Goal: Answer question/provide support: Share knowledge or assist other users

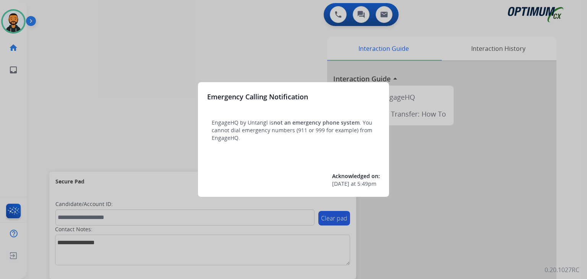
click at [171, 116] on div at bounding box center [293, 139] width 587 height 279
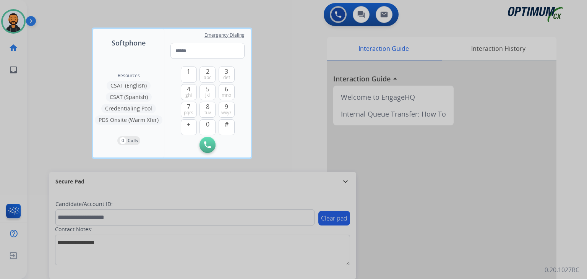
click at [42, 62] on div at bounding box center [293, 139] width 587 height 279
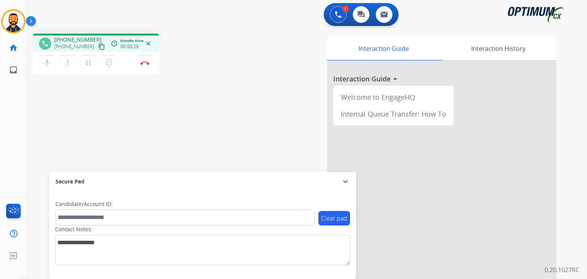
click at [98, 47] on mat-icon "content_copy" at bounding box center [101, 46] width 7 height 7
click at [145, 65] on button "Disconnect" at bounding box center [145, 63] width 16 height 16
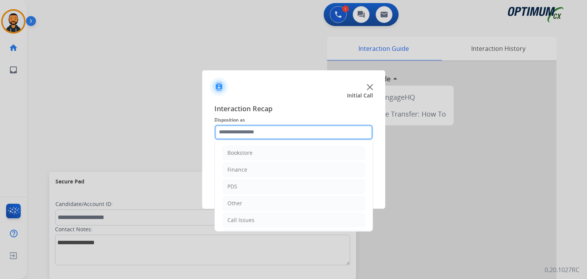
click at [250, 127] on input "text" at bounding box center [293, 131] width 158 height 15
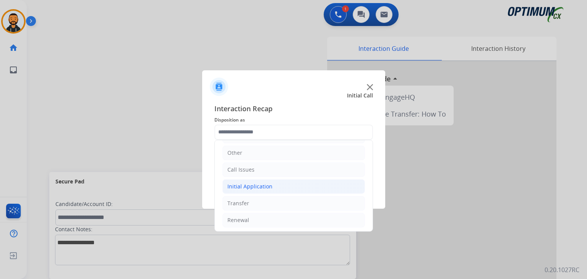
click at [256, 189] on li "Initial Application" at bounding box center [293, 186] width 142 height 15
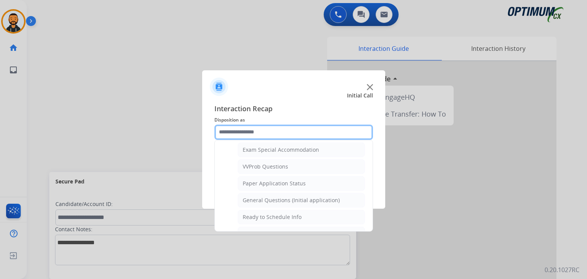
scroll to position [399, 0]
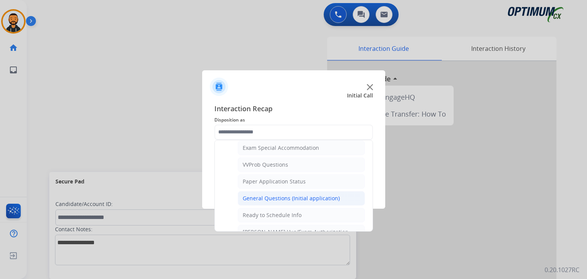
click at [306, 194] on div "General Questions (Initial application)" at bounding box center [290, 198] width 97 height 8
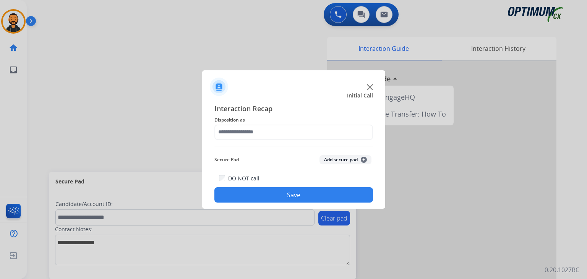
type input "**********"
click at [286, 201] on button "Save" at bounding box center [293, 194] width 158 height 15
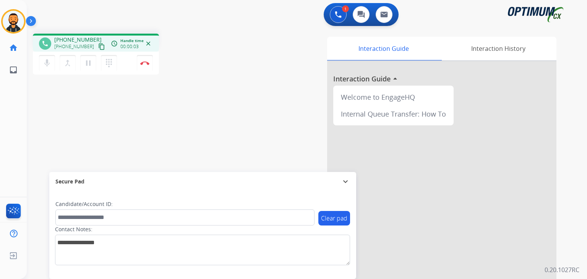
click at [98, 45] on mat-icon "content_copy" at bounding box center [101, 46] width 7 height 7
click at [145, 63] on img at bounding box center [144, 63] width 9 height 4
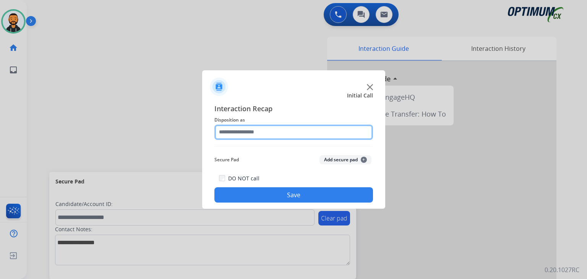
click at [301, 131] on input "text" at bounding box center [293, 131] width 158 height 15
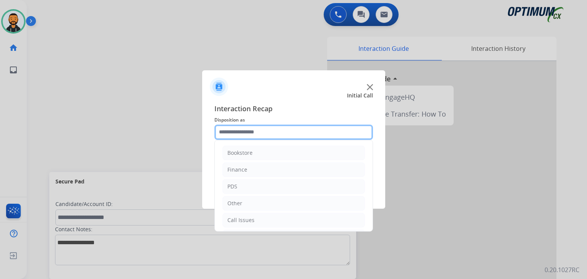
scroll to position [50, 0]
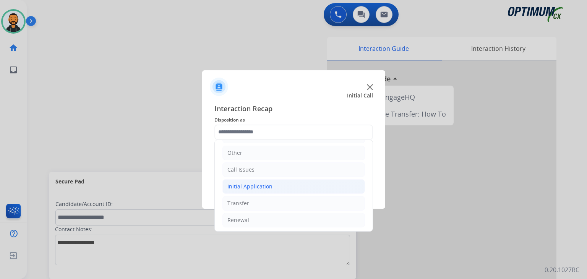
click at [274, 191] on li "Initial Application" at bounding box center [293, 186] width 142 height 15
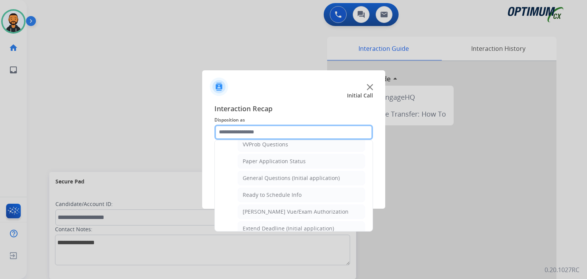
scroll to position [428, 0]
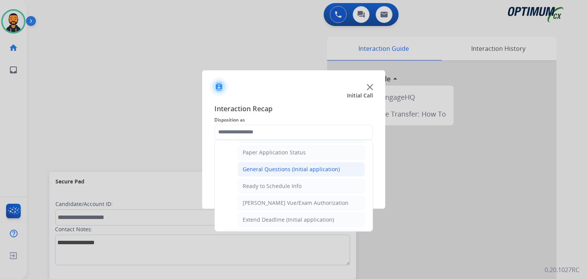
click at [298, 165] on div "General Questions (Initial application)" at bounding box center [290, 169] width 97 height 8
type input "**********"
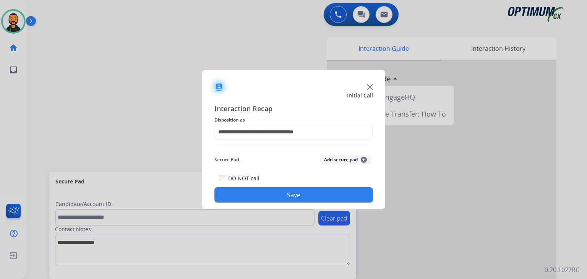
click at [286, 196] on button "Save" at bounding box center [293, 194] width 158 height 15
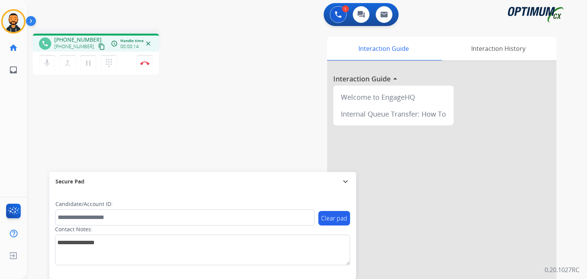
click at [98, 48] on mat-icon "content_copy" at bounding box center [101, 46] width 7 height 7
click at [145, 63] on img at bounding box center [144, 63] width 9 height 4
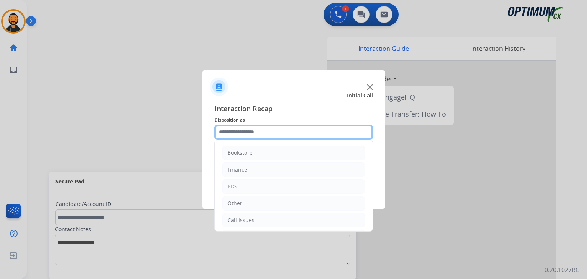
click at [306, 134] on input "text" at bounding box center [293, 131] width 158 height 15
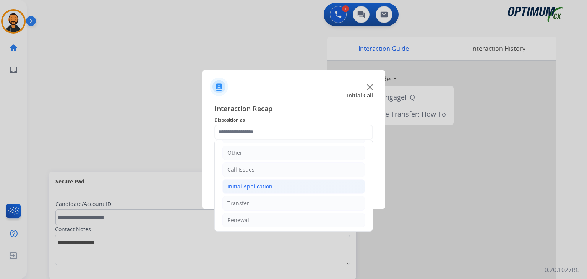
click at [297, 186] on li "Initial Application" at bounding box center [293, 186] width 142 height 15
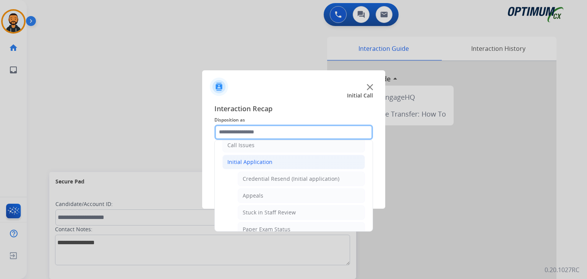
scroll to position [457, 0]
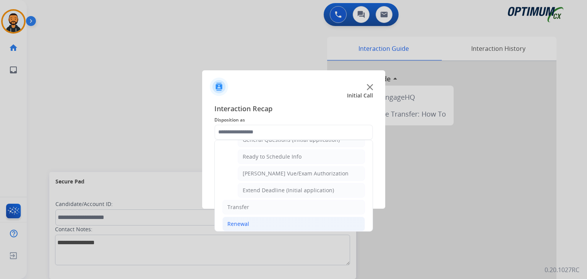
click at [265, 218] on li "Renewal" at bounding box center [293, 224] width 142 height 15
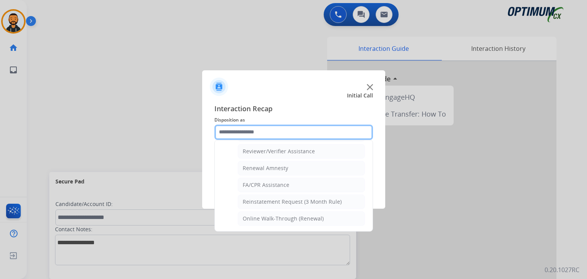
scroll to position [291, 0]
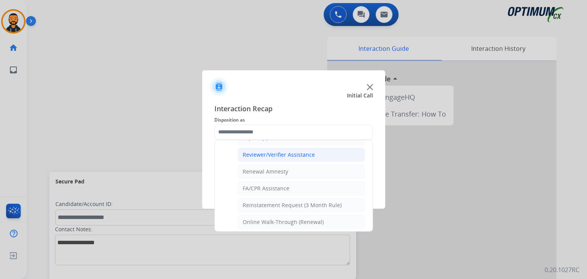
click at [295, 153] on div "Reviewer/Verifier Assistance" at bounding box center [278, 155] width 72 height 8
type input "**********"
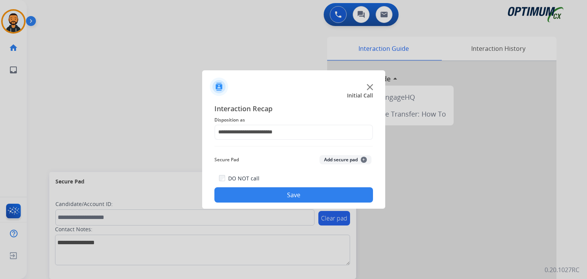
click at [280, 196] on button "Save" at bounding box center [293, 194] width 158 height 15
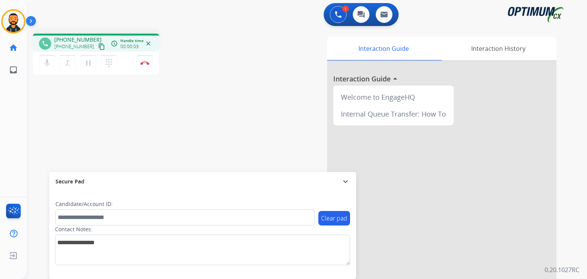
click at [98, 45] on mat-icon "content_copy" at bounding box center [101, 46] width 7 height 7
click at [142, 63] on img at bounding box center [144, 63] width 9 height 4
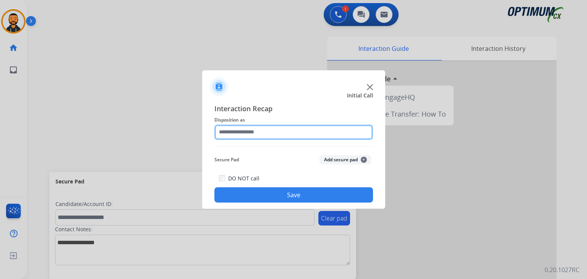
click at [284, 134] on input "text" at bounding box center [293, 131] width 158 height 15
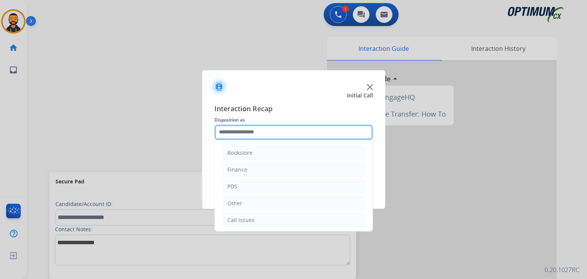
scroll to position [50, 0]
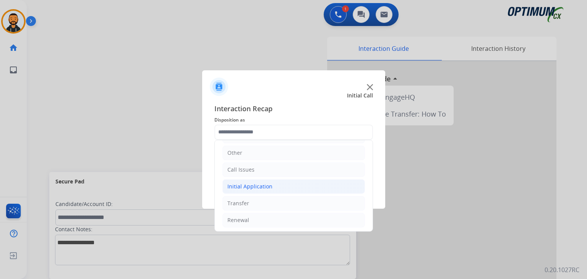
click at [259, 189] on li "Initial Application" at bounding box center [293, 186] width 142 height 15
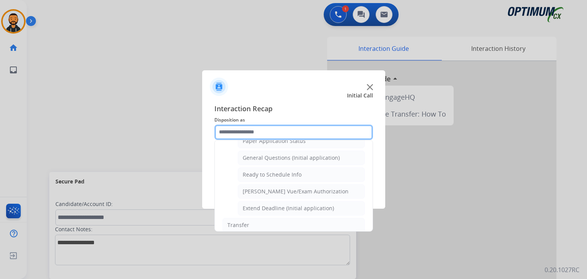
scroll to position [457, 0]
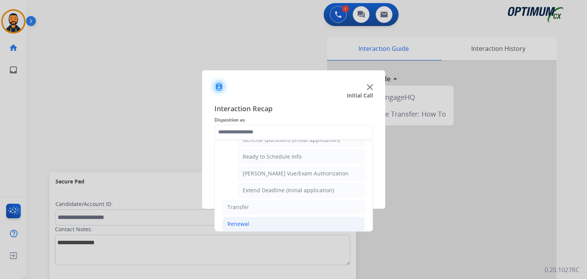
click at [245, 220] on div "Renewal" at bounding box center [238, 224] width 22 height 8
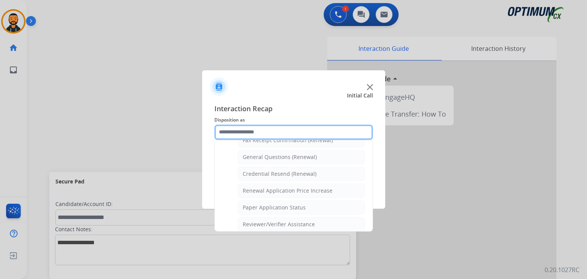
scroll to position [214, 0]
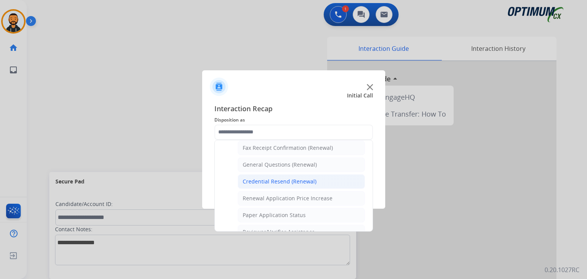
click at [297, 178] on div "Credential Resend (Renewal)" at bounding box center [279, 182] width 74 height 8
type input "**********"
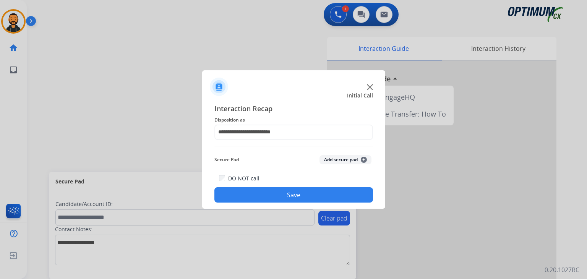
click at [269, 196] on button "Save" at bounding box center [293, 194] width 158 height 15
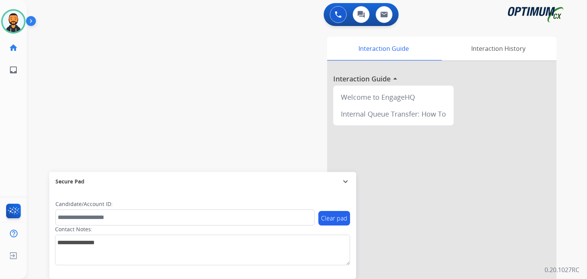
click at [29, 23] on img at bounding box center [32, 22] width 13 height 15
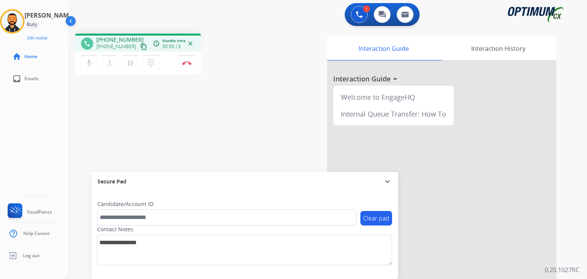
click at [139, 47] on button "content_copy" at bounding box center [143, 46] width 9 height 9
click at [185, 61] on img at bounding box center [186, 63] width 9 height 4
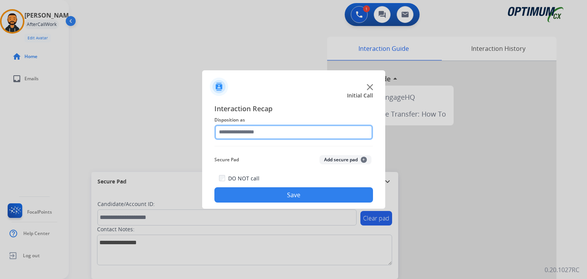
click at [284, 129] on input "text" at bounding box center [293, 131] width 158 height 15
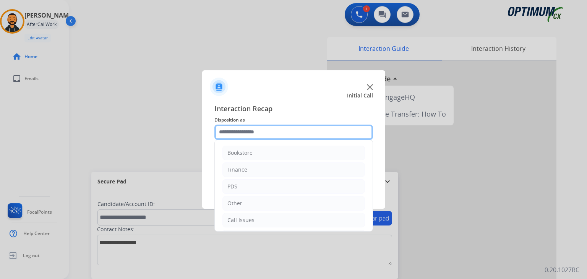
scroll to position [50, 0]
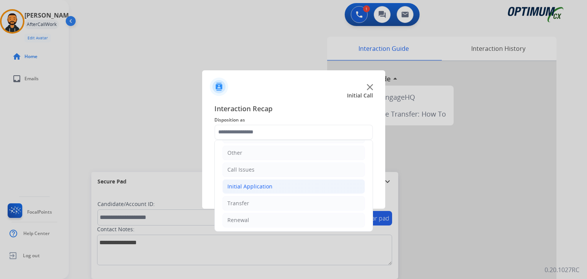
click at [265, 188] on div "Initial Application" at bounding box center [249, 187] width 45 height 8
click at [310, 207] on li "Credential Resend (Initial application)" at bounding box center [301, 203] width 127 height 15
type input "**********"
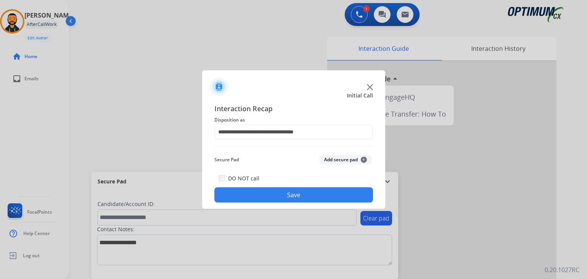
click at [299, 196] on button "Save" at bounding box center [293, 194] width 158 height 15
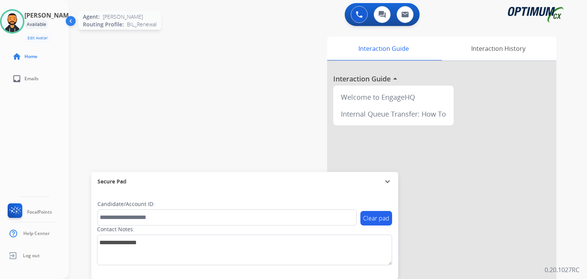
click at [20, 19] on img at bounding box center [12, 21] width 21 height 21
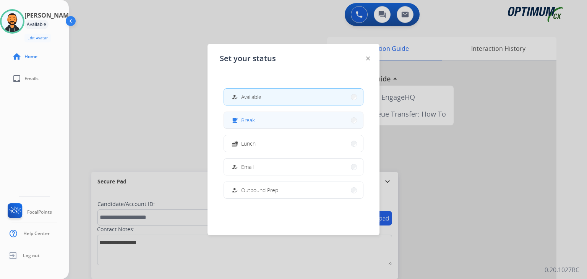
click at [292, 117] on button "free_breakfast Break" at bounding box center [293, 120] width 139 height 16
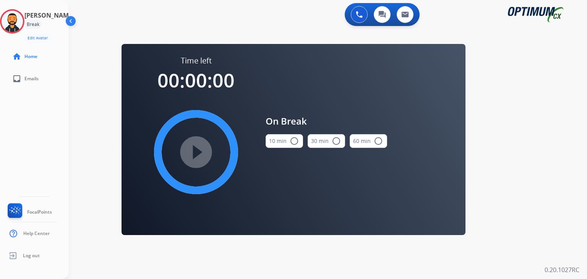
click at [289, 141] on mat-icon "radio_button_unchecked" at bounding box center [293, 140] width 9 height 9
click at [200, 147] on mat-icon "play_circle_filled" at bounding box center [195, 151] width 9 height 9
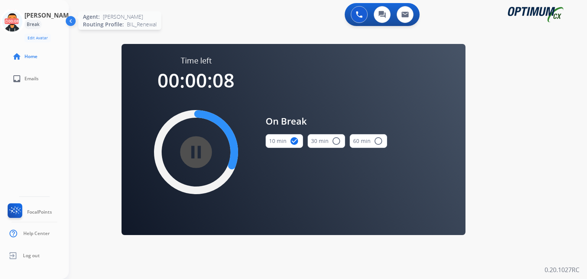
click at [9, 21] on icon at bounding box center [12, 21] width 25 height 25
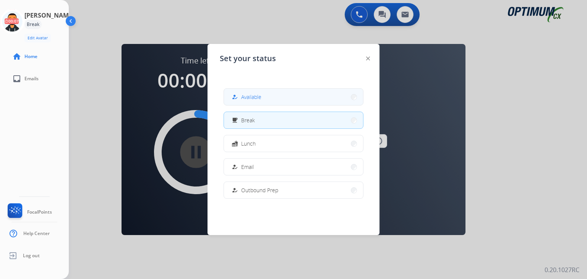
click at [254, 98] on span "Available" at bounding box center [251, 97] width 20 height 8
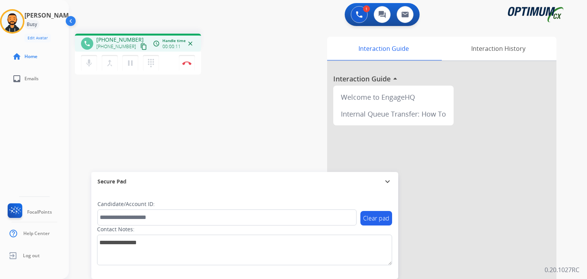
click at [140, 44] on mat-icon "content_copy" at bounding box center [143, 46] width 7 height 7
click at [186, 63] on img at bounding box center [186, 63] width 9 height 4
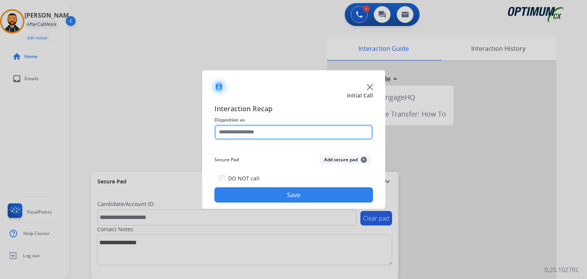
click at [277, 136] on input "text" at bounding box center [293, 131] width 158 height 15
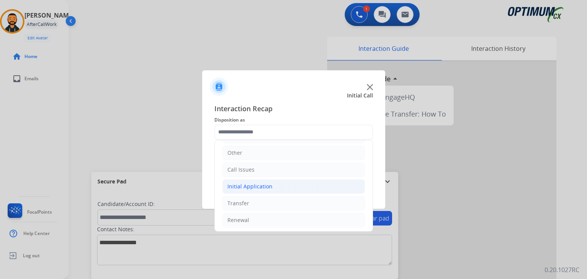
click at [251, 183] on div "Initial Application" at bounding box center [249, 187] width 45 height 8
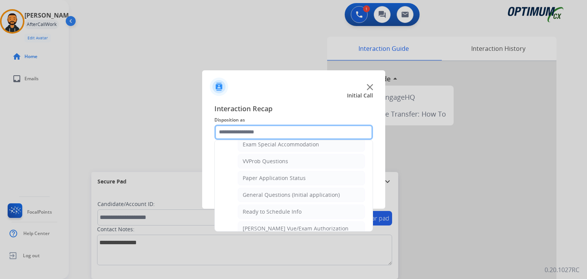
scroll to position [406, 0]
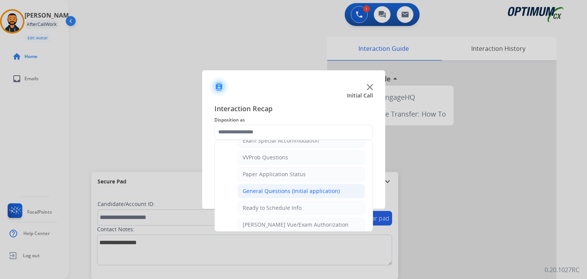
click at [311, 190] on div "General Questions (Initial application)" at bounding box center [290, 191] width 97 height 8
type input "**********"
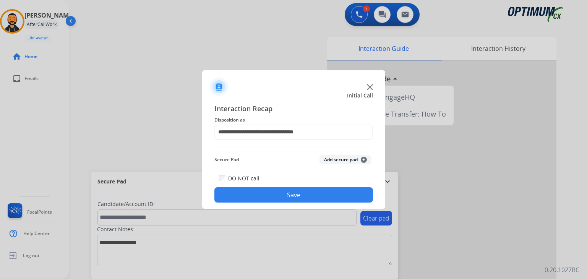
click at [316, 194] on button "Save" at bounding box center [293, 194] width 158 height 15
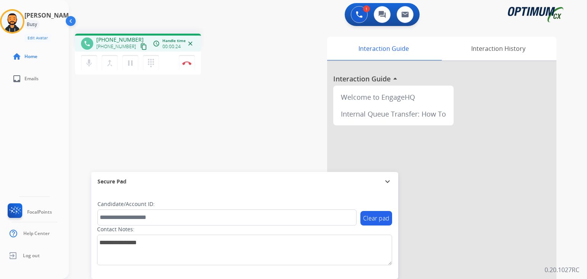
click at [140, 49] on mat-icon "content_copy" at bounding box center [143, 46] width 7 height 7
click at [188, 66] on button "Disconnect" at bounding box center [187, 63] width 16 height 16
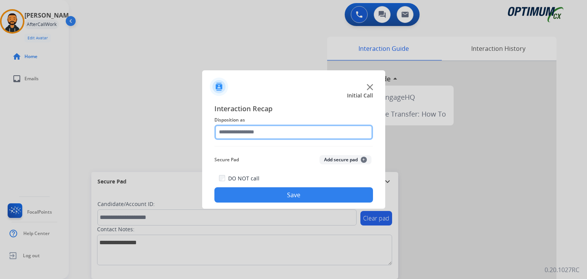
click at [264, 136] on input "text" at bounding box center [293, 131] width 158 height 15
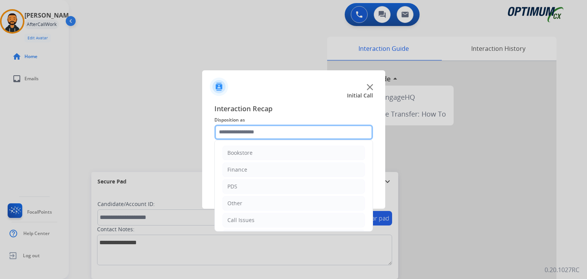
scroll to position [50, 0]
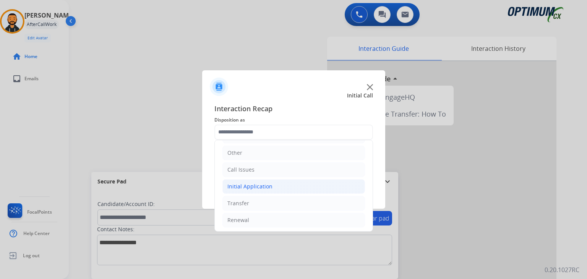
click at [252, 188] on div "Initial Application" at bounding box center [249, 187] width 45 height 8
click at [251, 219] on div "Appeals" at bounding box center [252, 220] width 21 height 8
type input "*******"
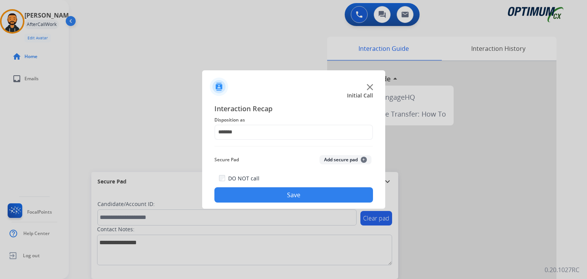
click at [255, 189] on button "Save" at bounding box center [293, 194] width 158 height 15
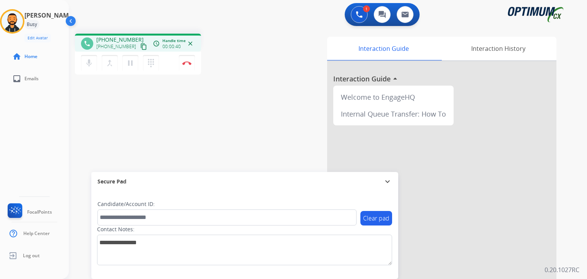
click at [139, 50] on button "content_copy" at bounding box center [143, 46] width 9 height 9
click at [189, 63] on img at bounding box center [186, 63] width 9 height 4
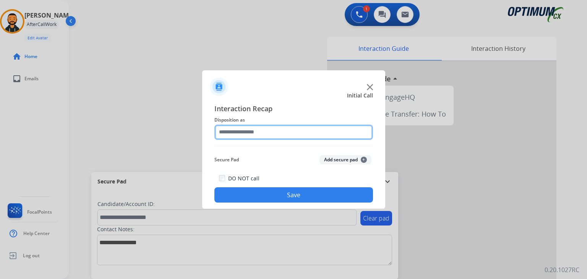
click at [265, 128] on input "text" at bounding box center [293, 131] width 158 height 15
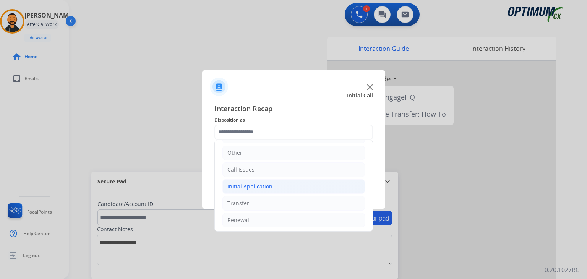
click at [249, 184] on div "Initial Application" at bounding box center [249, 187] width 45 height 8
click at [247, 185] on div "Initial Application" at bounding box center [249, 187] width 45 height 8
click at [233, 218] on div "Renewal" at bounding box center [238, 220] width 22 height 8
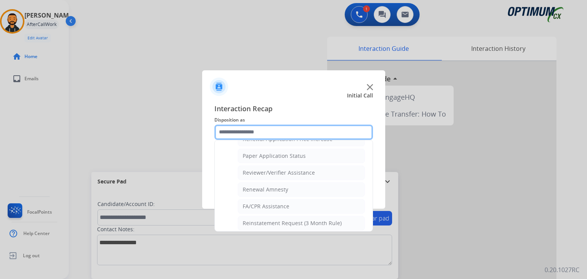
scroll to position [276, 0]
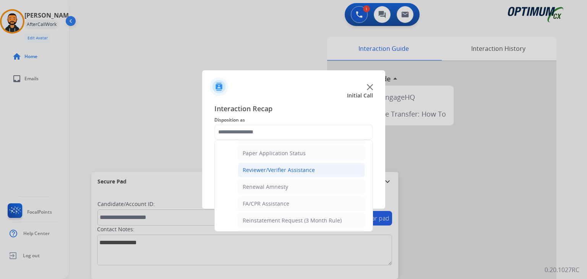
click at [304, 170] on div "Reviewer/Verifier Assistance" at bounding box center [278, 170] width 72 height 8
type input "**********"
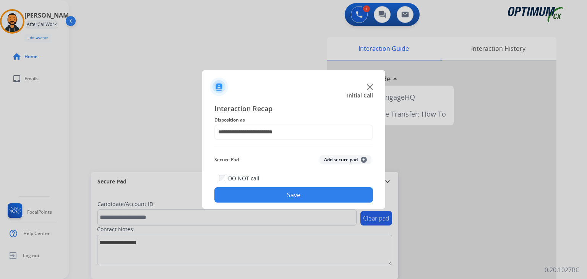
click at [274, 194] on button "Save" at bounding box center [293, 194] width 158 height 15
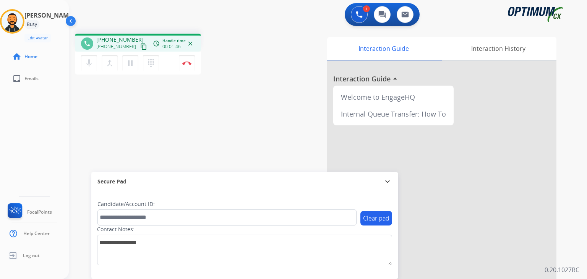
click at [263, 36] on div "phone [PHONE_NUMBER] [PHONE_NUMBER] content_copy access_time Call metrics Queue…" at bounding box center [171, 55] width 192 height 43
click at [140, 49] on mat-icon "content_copy" at bounding box center [143, 46] width 7 height 7
click at [137, 10] on div "1 Voice Interactions 0 Chat Interactions 0 Email Interactions" at bounding box center [323, 15] width 490 height 24
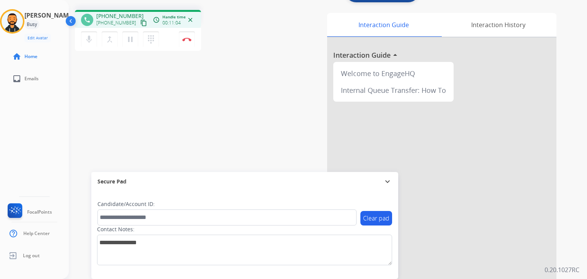
scroll to position [0, 0]
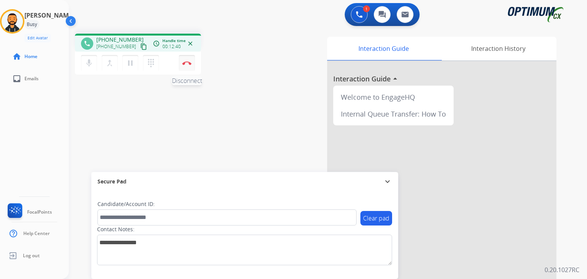
click at [185, 66] on button "Disconnect" at bounding box center [187, 63] width 16 height 16
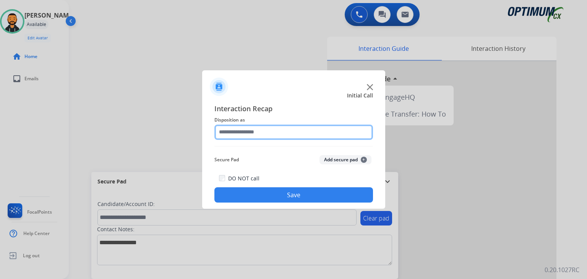
click at [246, 134] on input "text" at bounding box center [293, 131] width 158 height 15
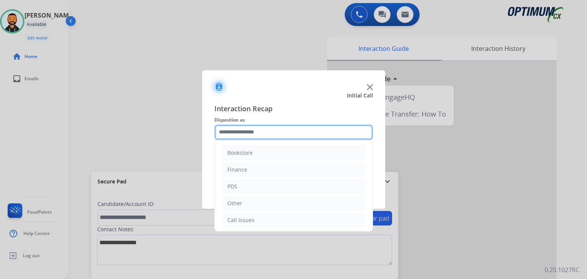
scroll to position [50, 0]
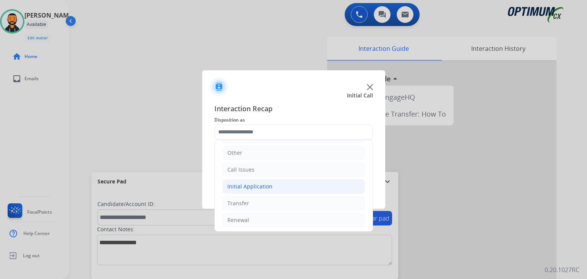
click at [236, 186] on div "Initial Application" at bounding box center [249, 187] width 45 height 8
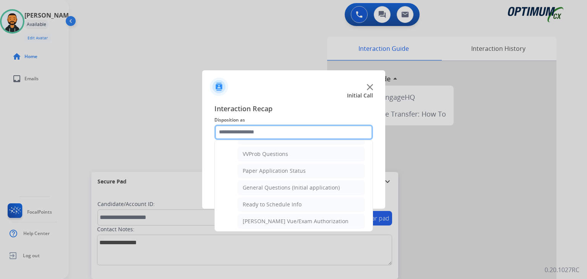
scroll to position [425, 0]
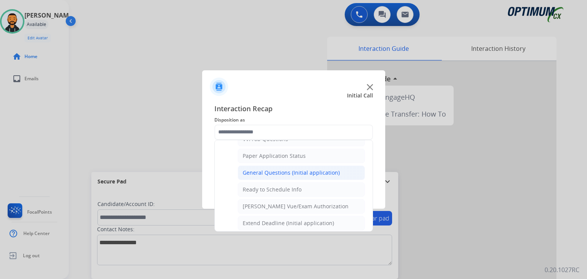
click at [319, 174] on li "General Questions (Initial application)" at bounding box center [301, 172] width 127 height 15
type input "**********"
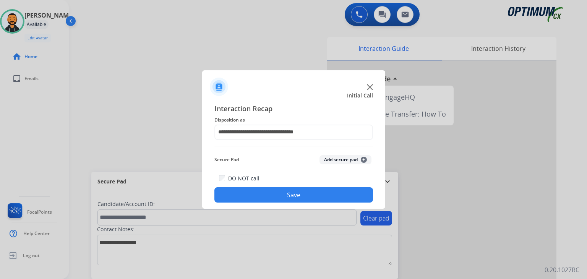
click at [308, 191] on button "Save" at bounding box center [293, 194] width 158 height 15
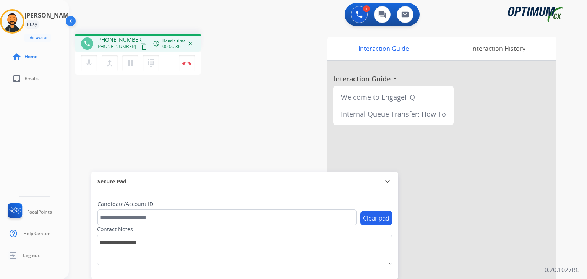
click at [140, 47] on mat-icon "content_copy" at bounding box center [143, 46] width 7 height 7
click at [183, 59] on button "Disconnect" at bounding box center [187, 63] width 16 height 16
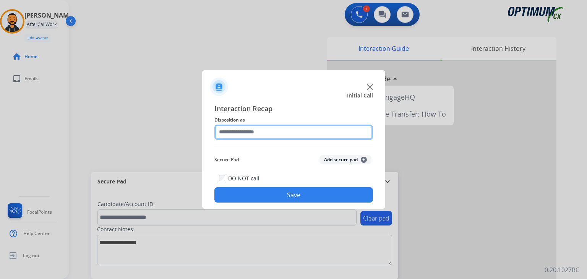
click at [263, 138] on input "text" at bounding box center [293, 131] width 158 height 15
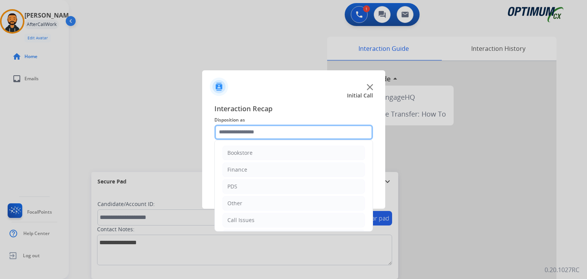
scroll to position [50, 0]
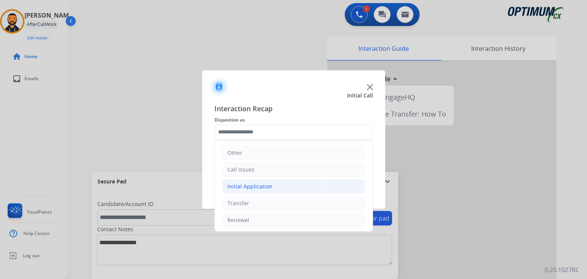
click at [254, 187] on div "Initial Application" at bounding box center [249, 187] width 45 height 8
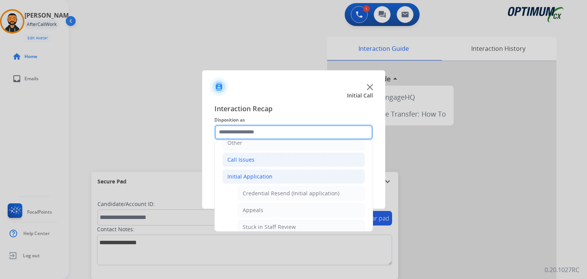
scroll to position [64, 0]
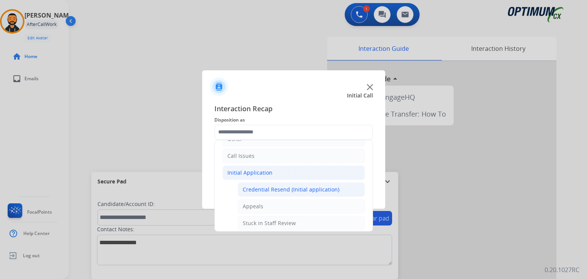
click at [288, 182] on li "Credential Resend (Initial application)" at bounding box center [301, 189] width 127 height 15
type input "**********"
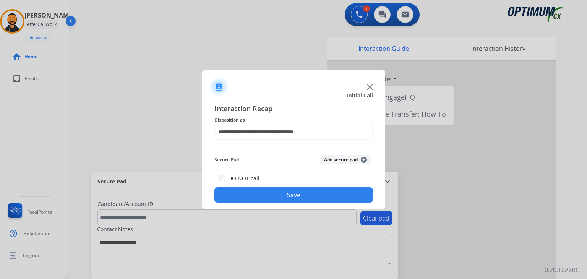
click at [267, 196] on button "Save" at bounding box center [293, 194] width 158 height 15
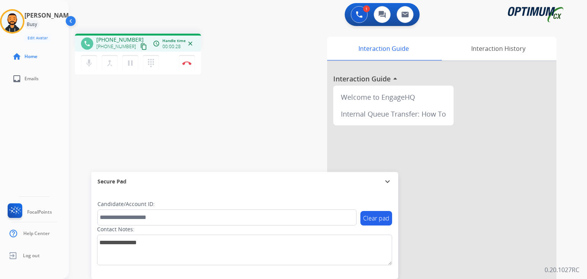
click at [140, 45] on mat-icon "content_copy" at bounding box center [143, 46] width 7 height 7
click at [187, 62] on img at bounding box center [186, 63] width 9 height 4
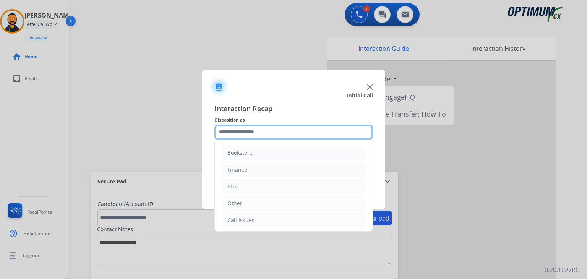
click at [298, 139] on input "text" at bounding box center [293, 131] width 158 height 15
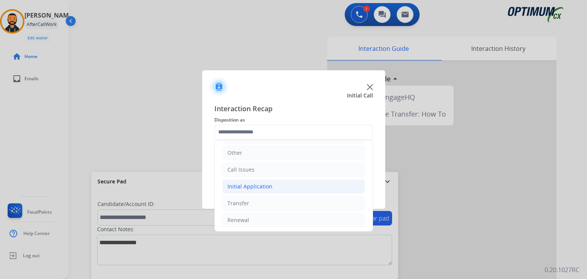
click at [251, 186] on div "Initial Application" at bounding box center [249, 187] width 45 height 8
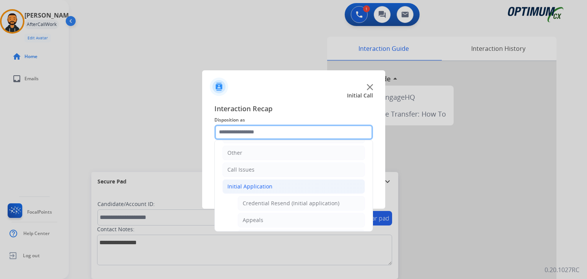
scroll to position [457, 0]
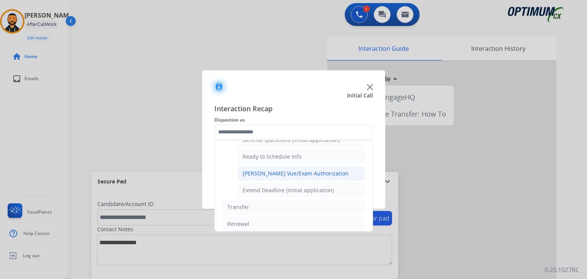
click at [318, 170] on div "[PERSON_NAME] Vue/Exam Authorization" at bounding box center [295, 174] width 106 height 8
type input "**********"
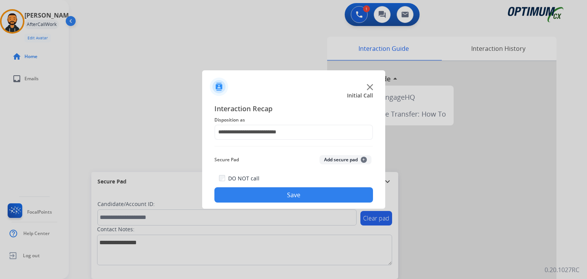
click at [288, 190] on button "Save" at bounding box center [293, 194] width 158 height 15
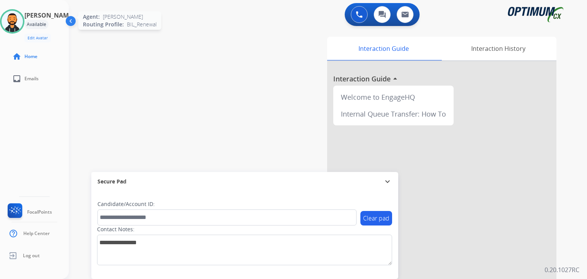
click at [21, 17] on img at bounding box center [12, 21] width 21 height 21
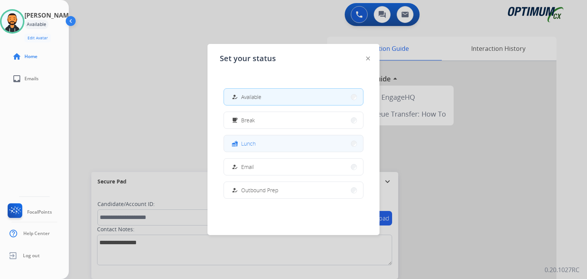
click at [255, 145] on span "Lunch" at bounding box center [248, 143] width 15 height 8
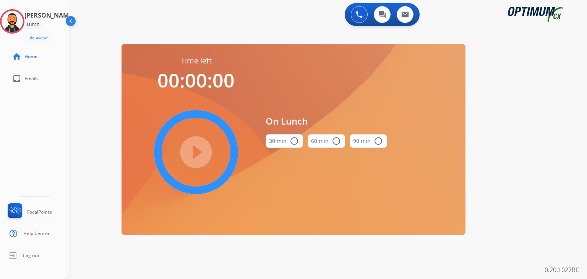
click at [292, 138] on mat-icon "radio_button_unchecked" at bounding box center [293, 140] width 9 height 9
click at [200, 152] on mat-icon "play_circle_filled" at bounding box center [195, 151] width 9 height 9
